Goal: Connect with others: Connect with others

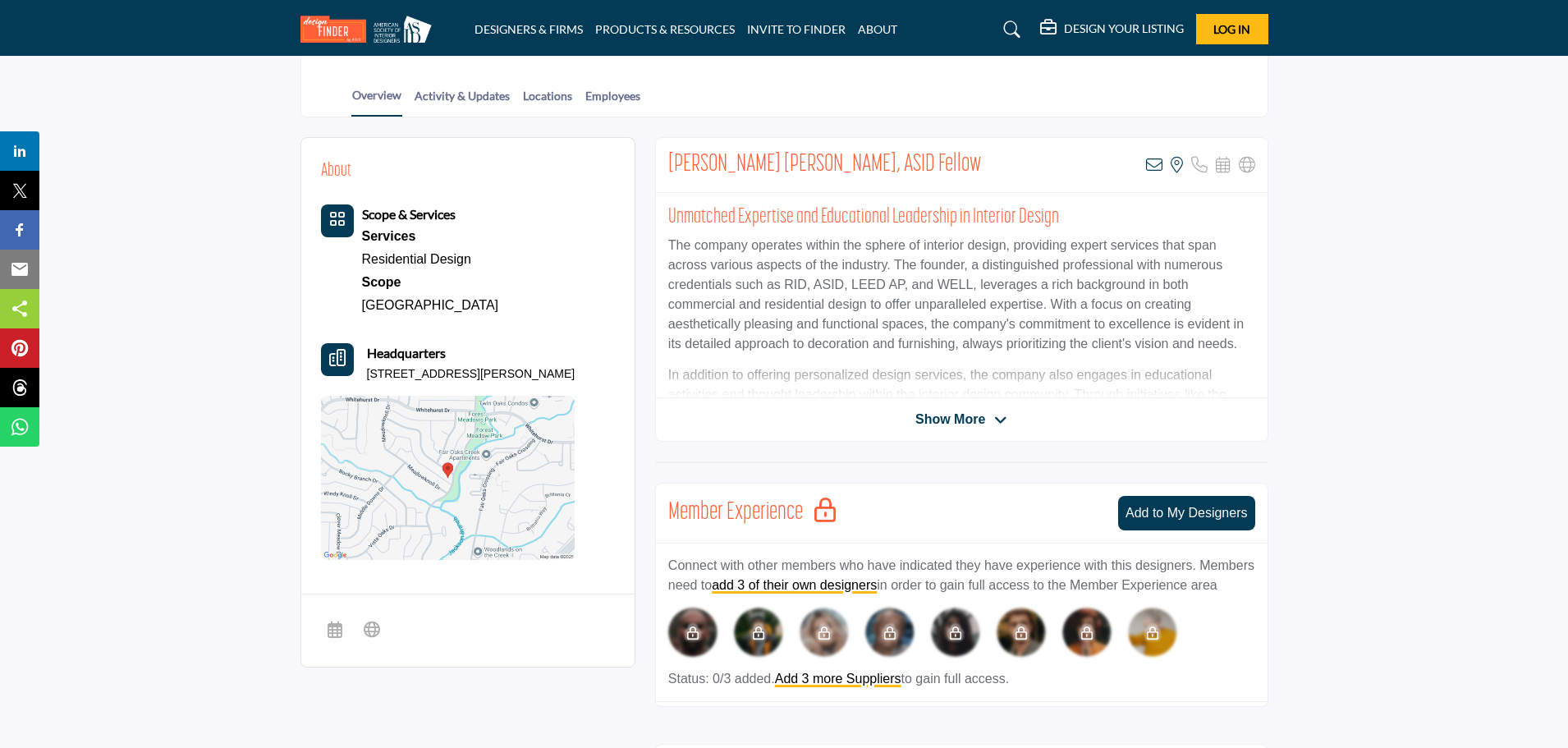
scroll to position [328, 0]
click at [929, 423] on span "Show More" at bounding box center [950, 418] width 70 height 20
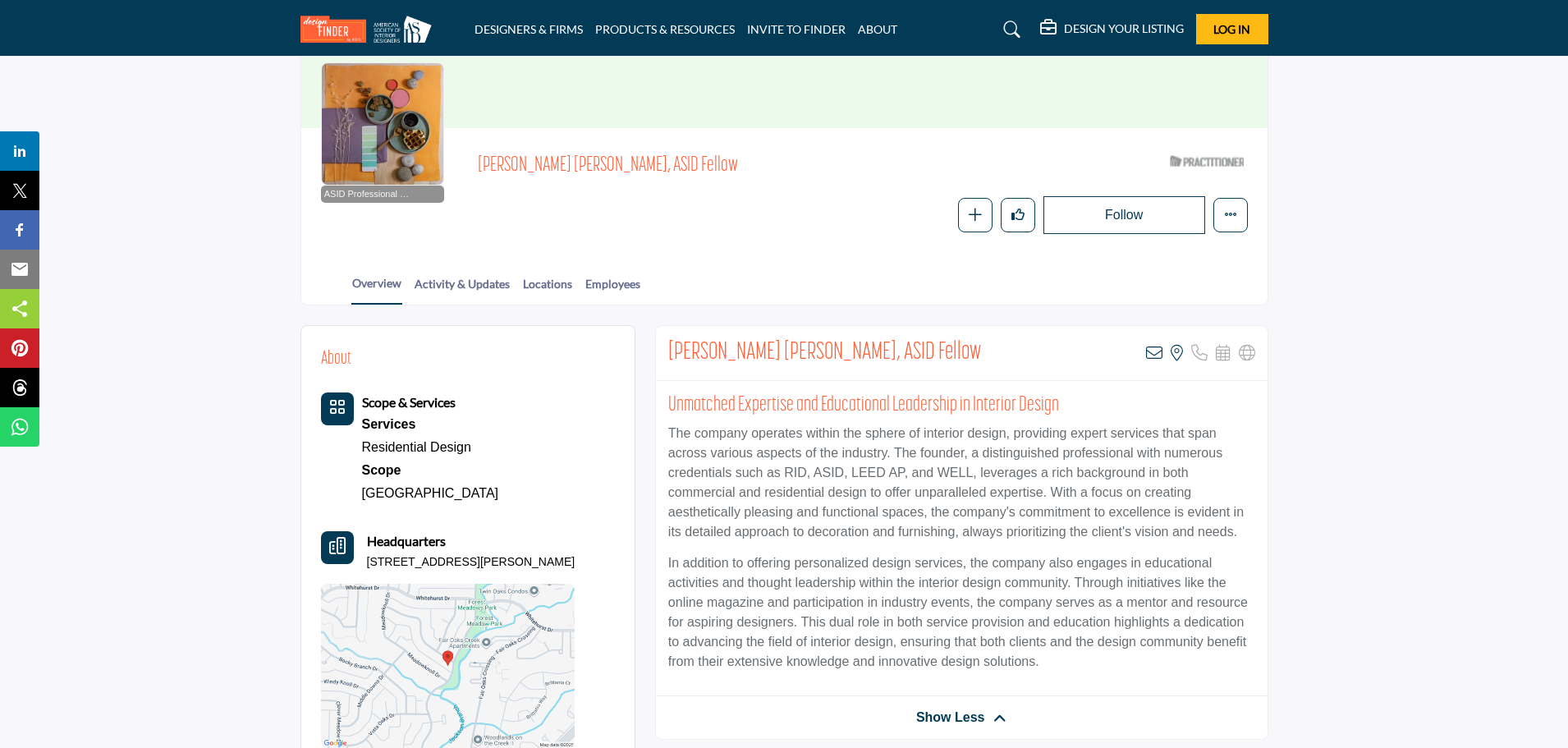
scroll to position [82, 0]
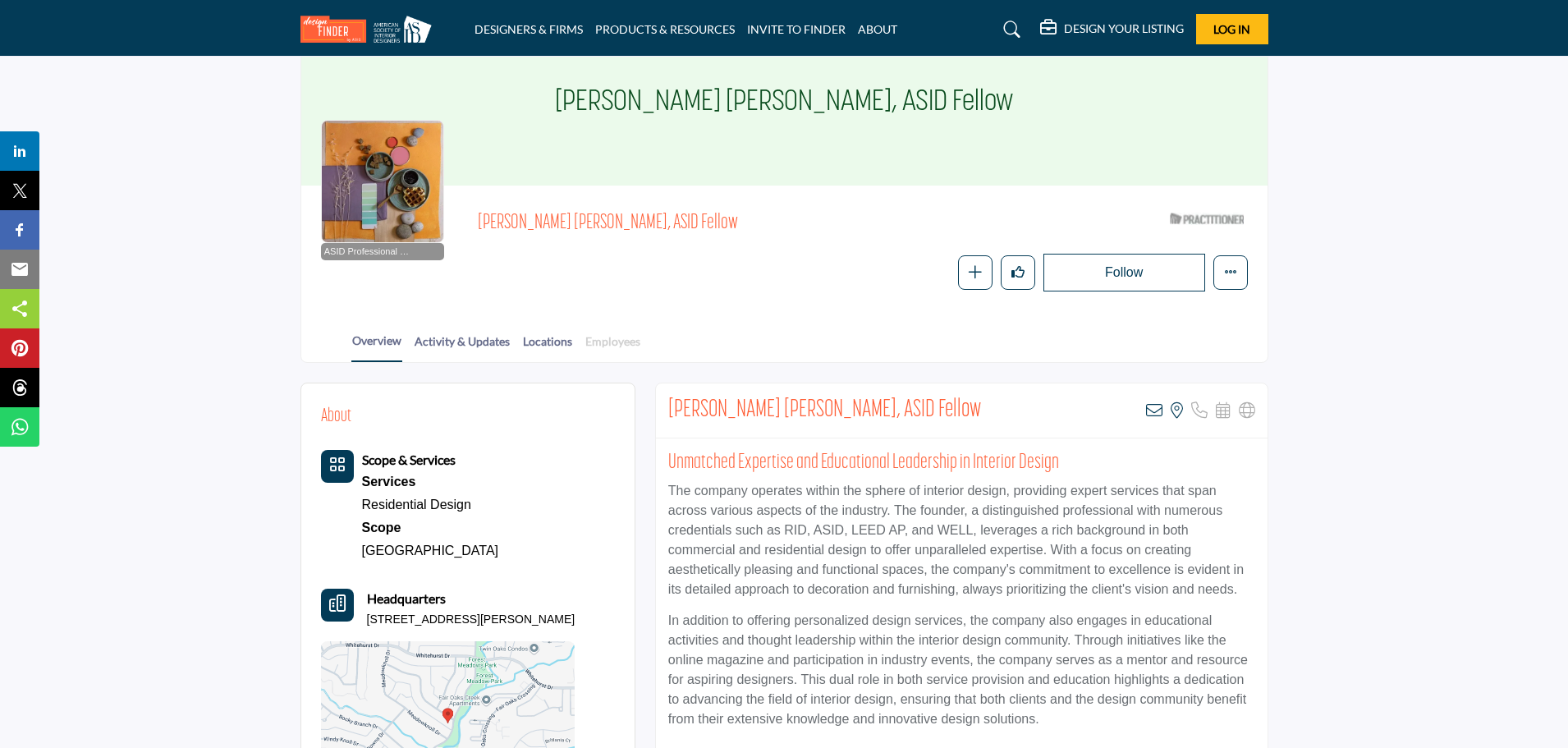
click at [586, 336] on link "Employees" at bounding box center [613, 347] width 56 height 29
click at [602, 340] on link "Employees" at bounding box center [613, 347] width 56 height 29
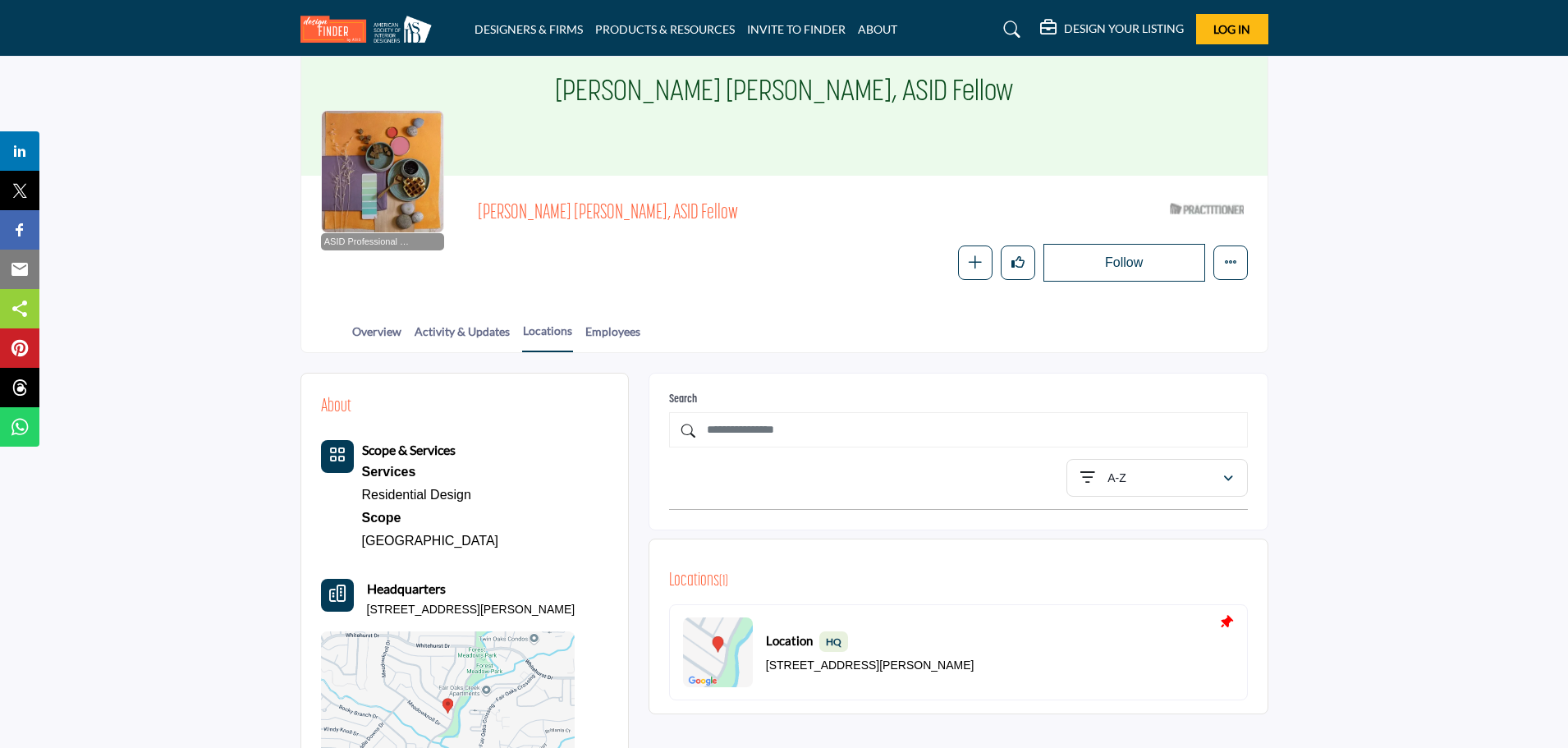
scroll to position [82, 0]
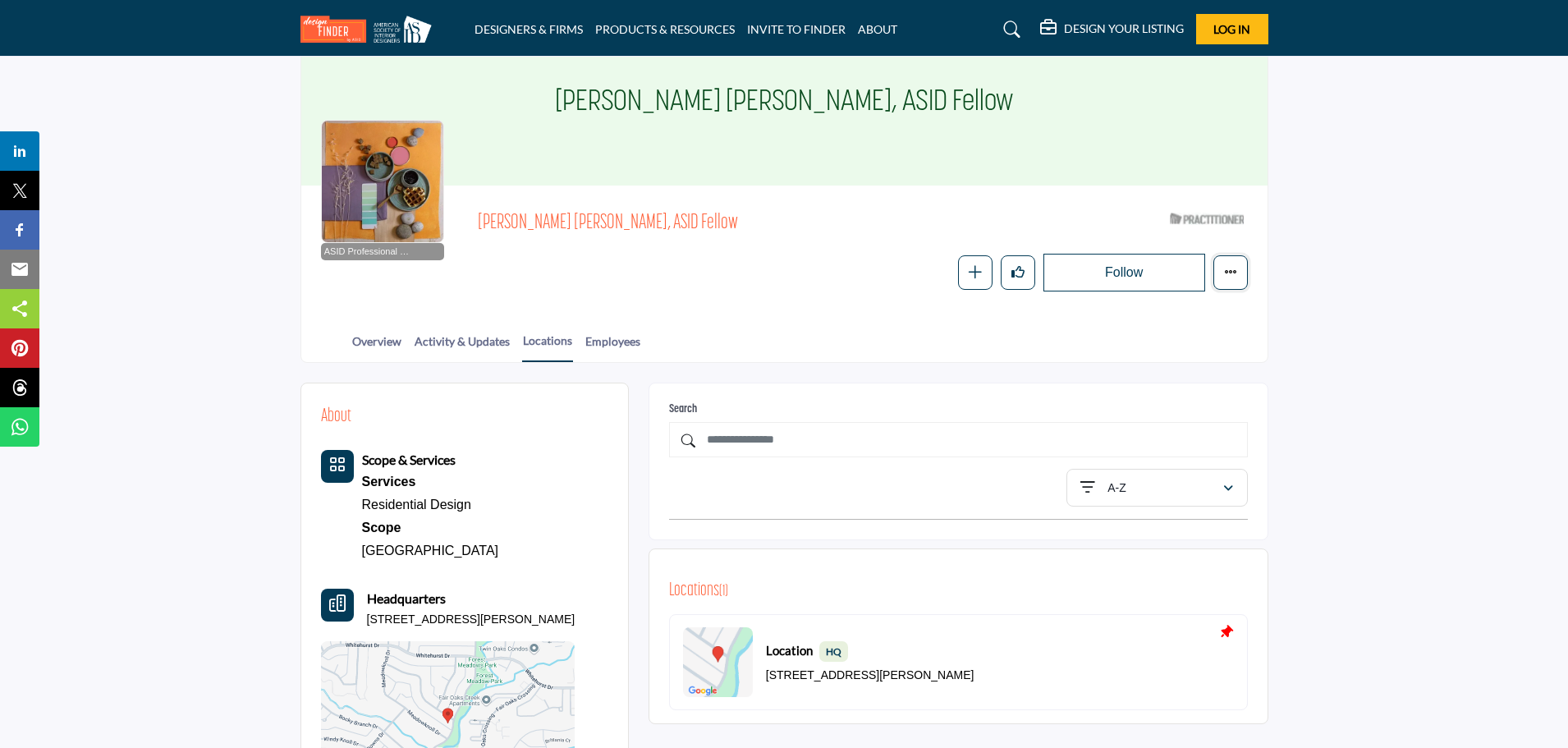
click at [1233, 275] on icon "More details" at bounding box center [1231, 272] width 13 height 13
click at [833, 264] on div "Follow Following Message Recommend Add to My Suppliers Claim Listing Report Pag…" at bounding box center [979, 273] width 539 height 38
